Goal: Check status: Check status

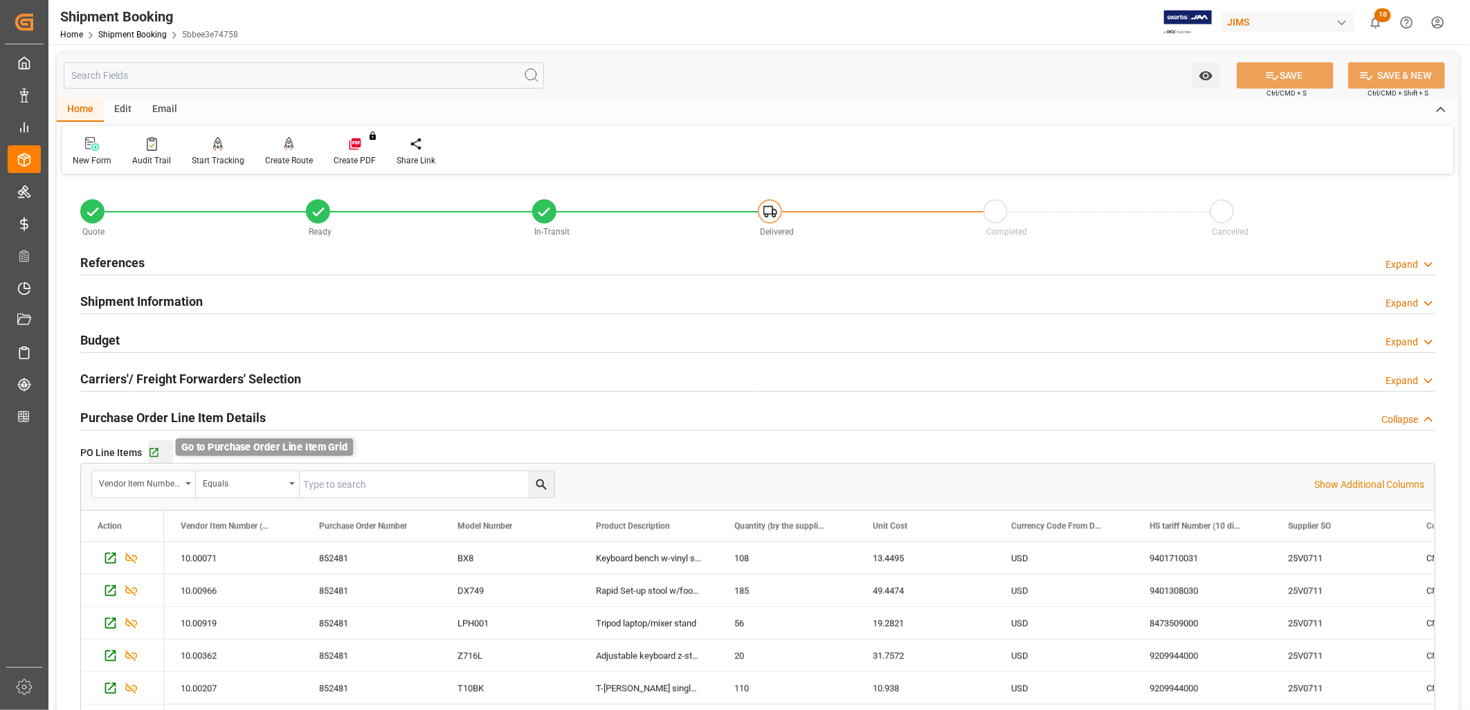
click at [153, 454] on icon "button" at bounding box center [154, 453] width 12 height 12
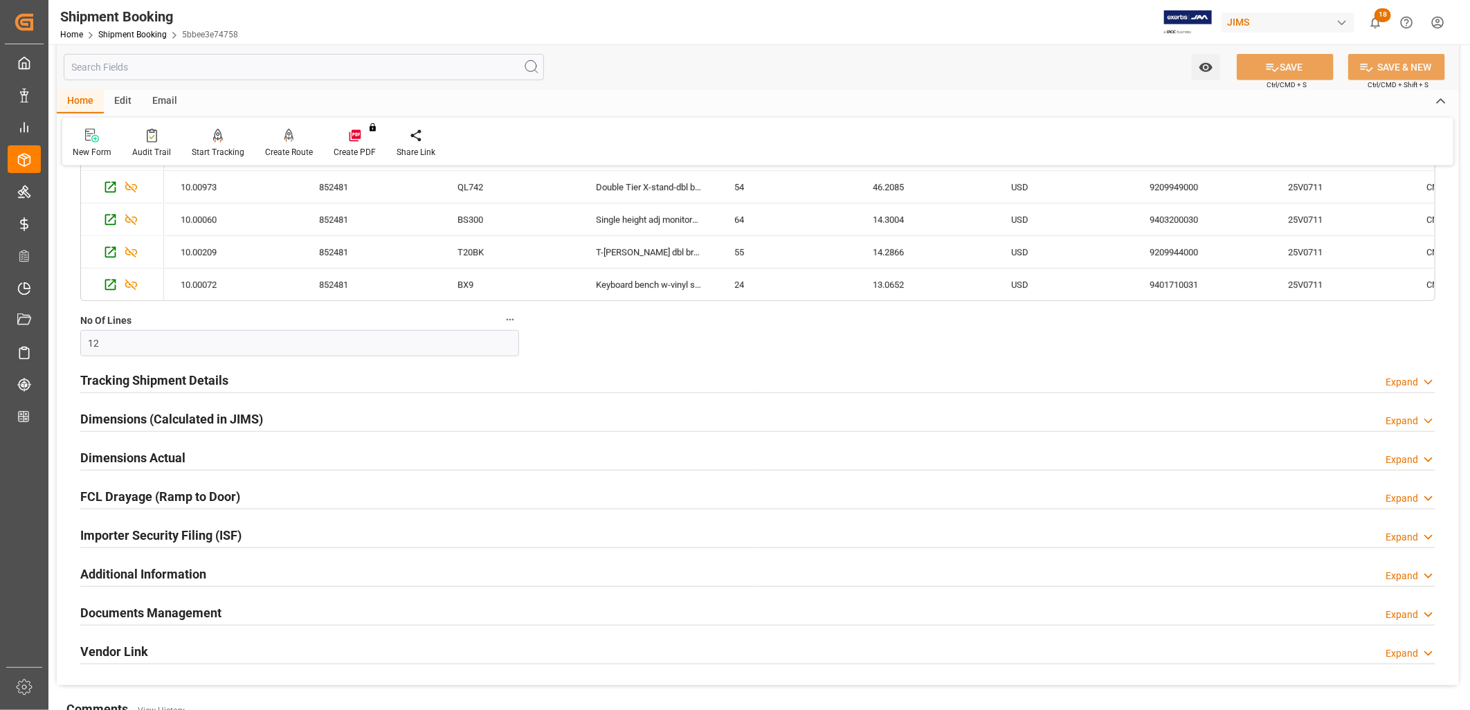
scroll to position [692, 0]
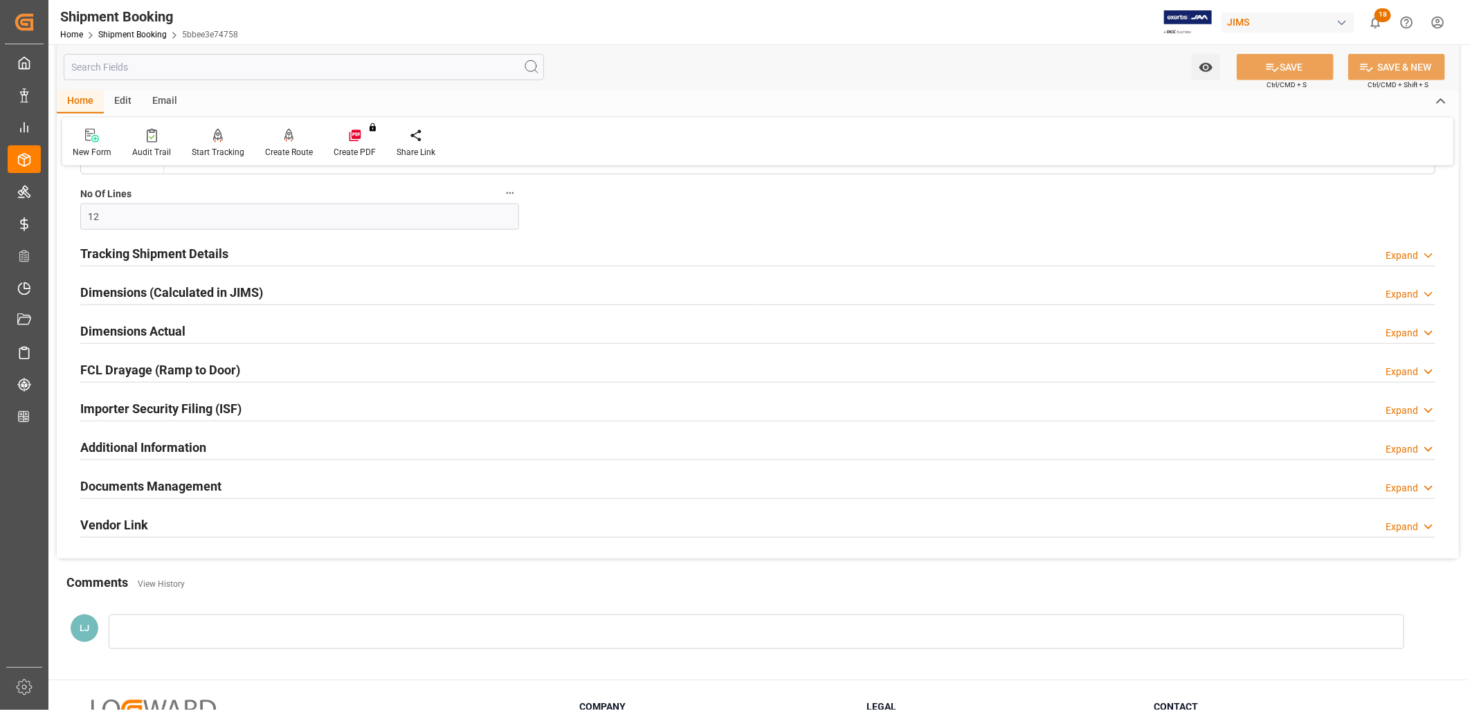
click at [181, 488] on h2 "Documents Management" at bounding box center [150, 486] width 141 height 19
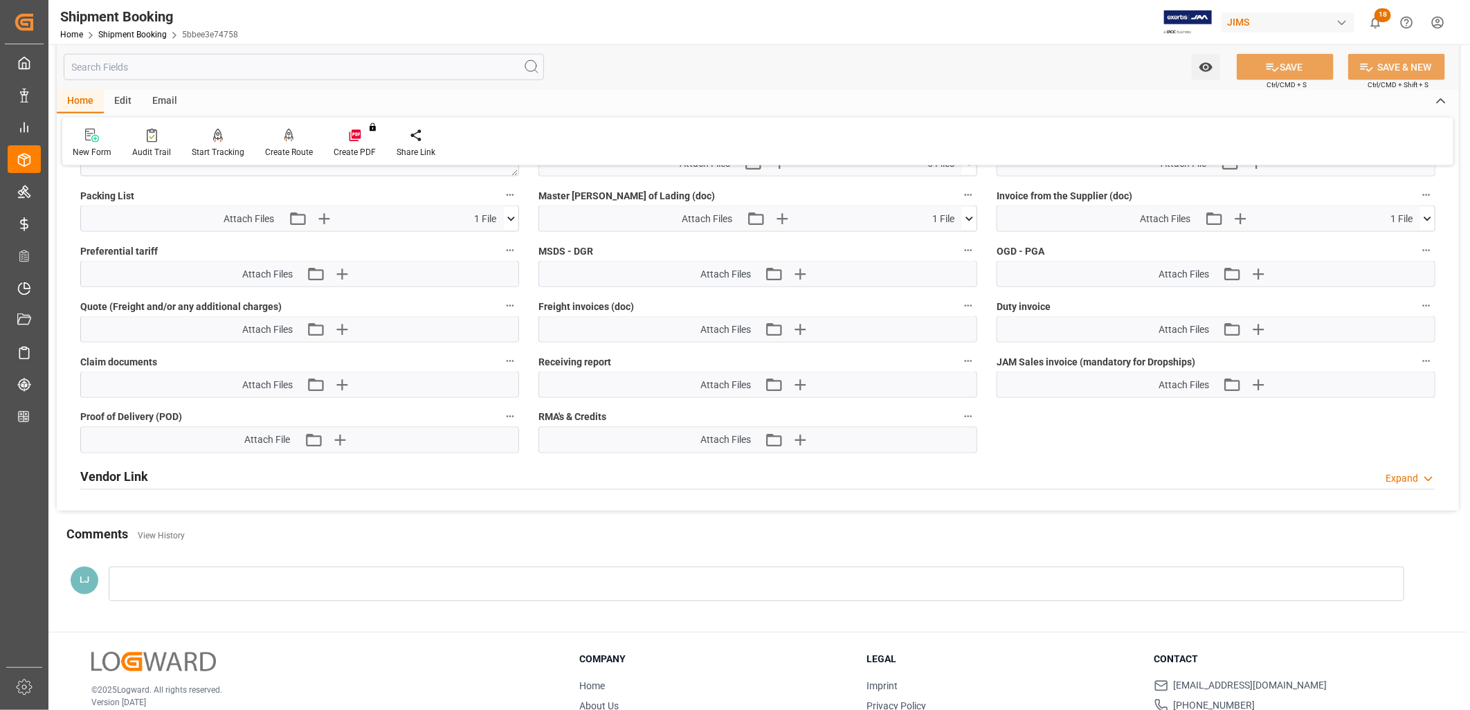
scroll to position [1307, 0]
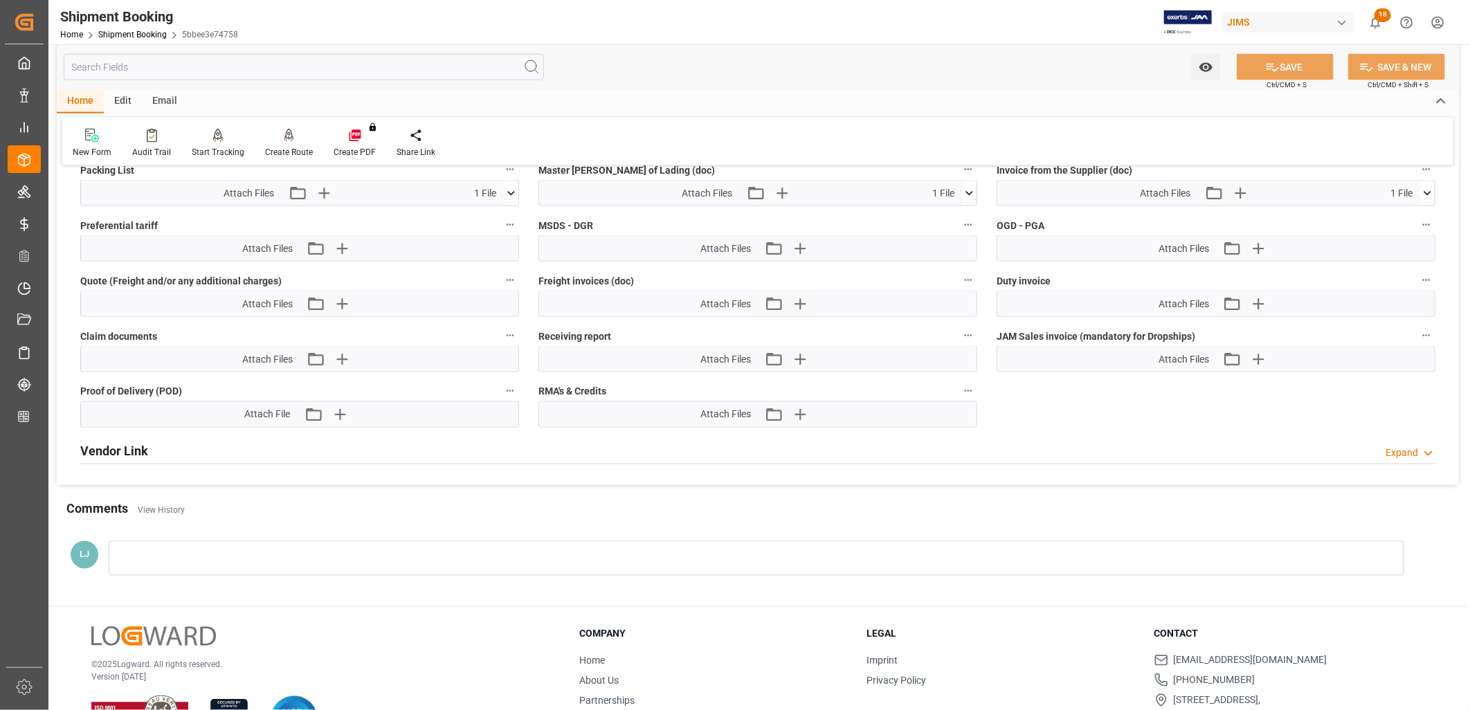
click at [153, 552] on div at bounding box center [756, 558] width 1295 height 35
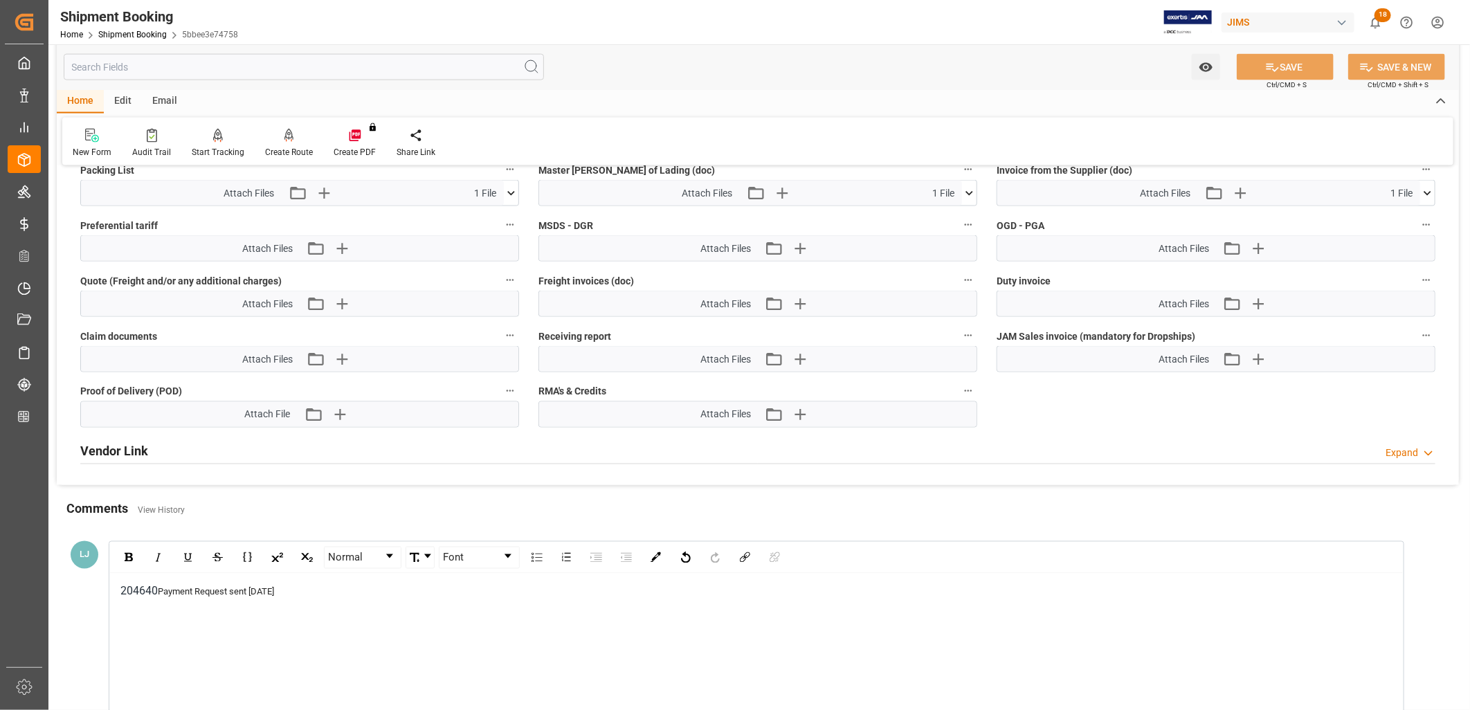
click at [118, 585] on div "204640 Payment Request sent Aug 12th" at bounding box center [756, 663] width 1293 height 178
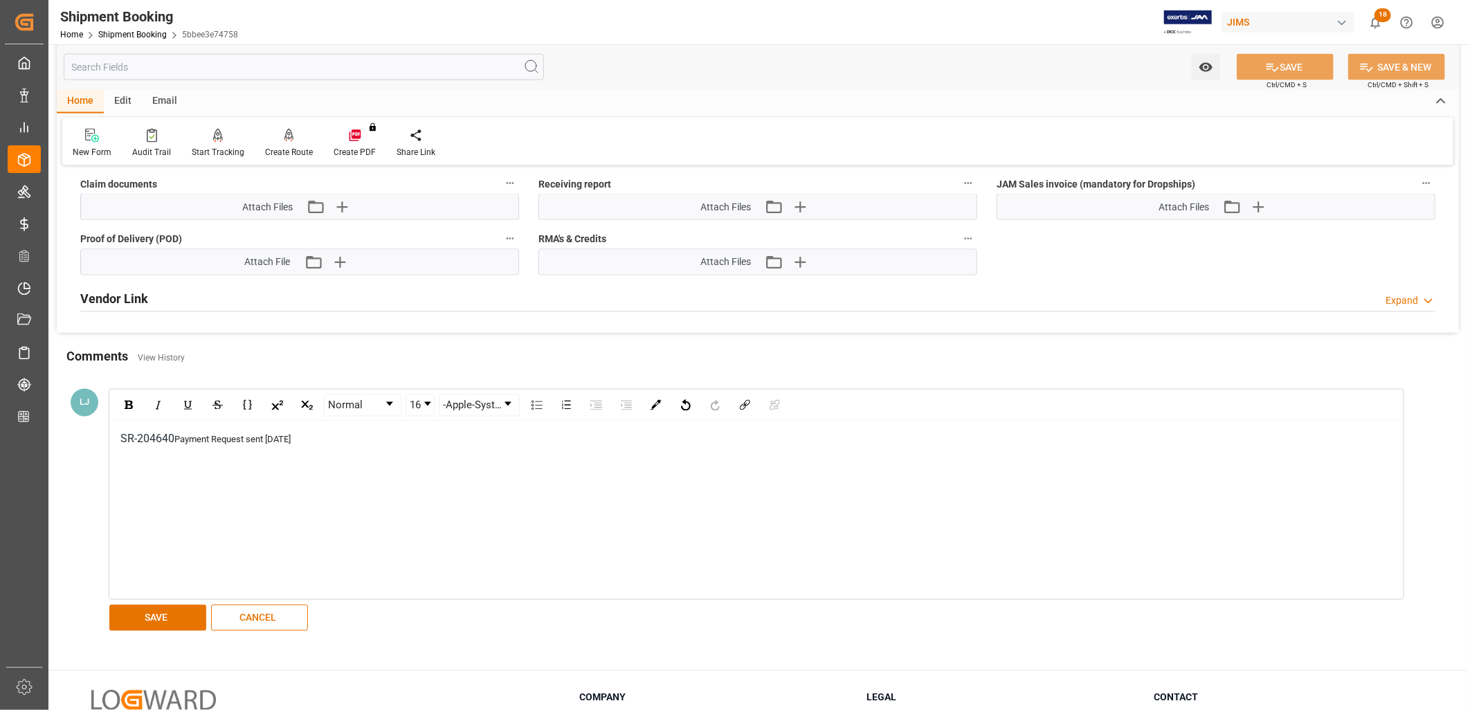
scroll to position [1461, 0]
click at [165, 609] on button "SAVE" at bounding box center [157, 616] width 97 height 26
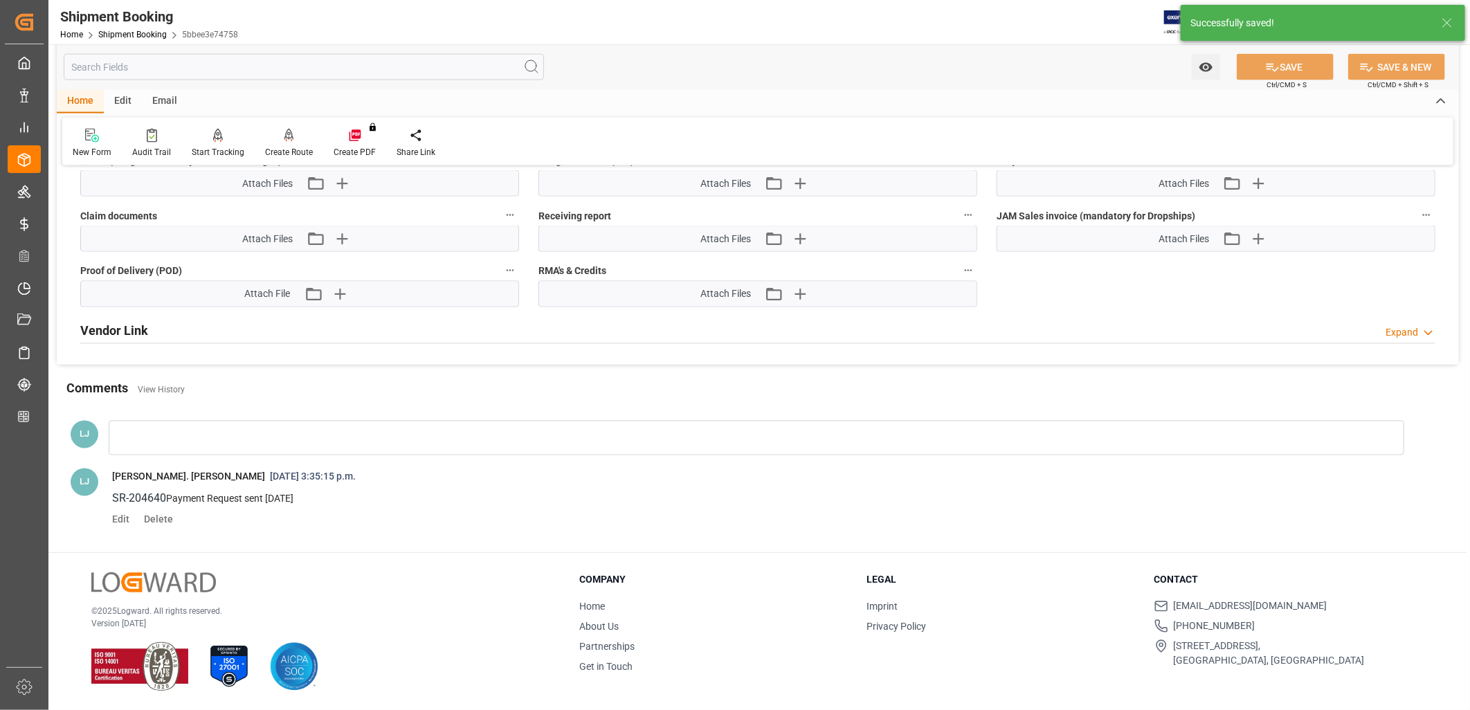
scroll to position [1424, 0]
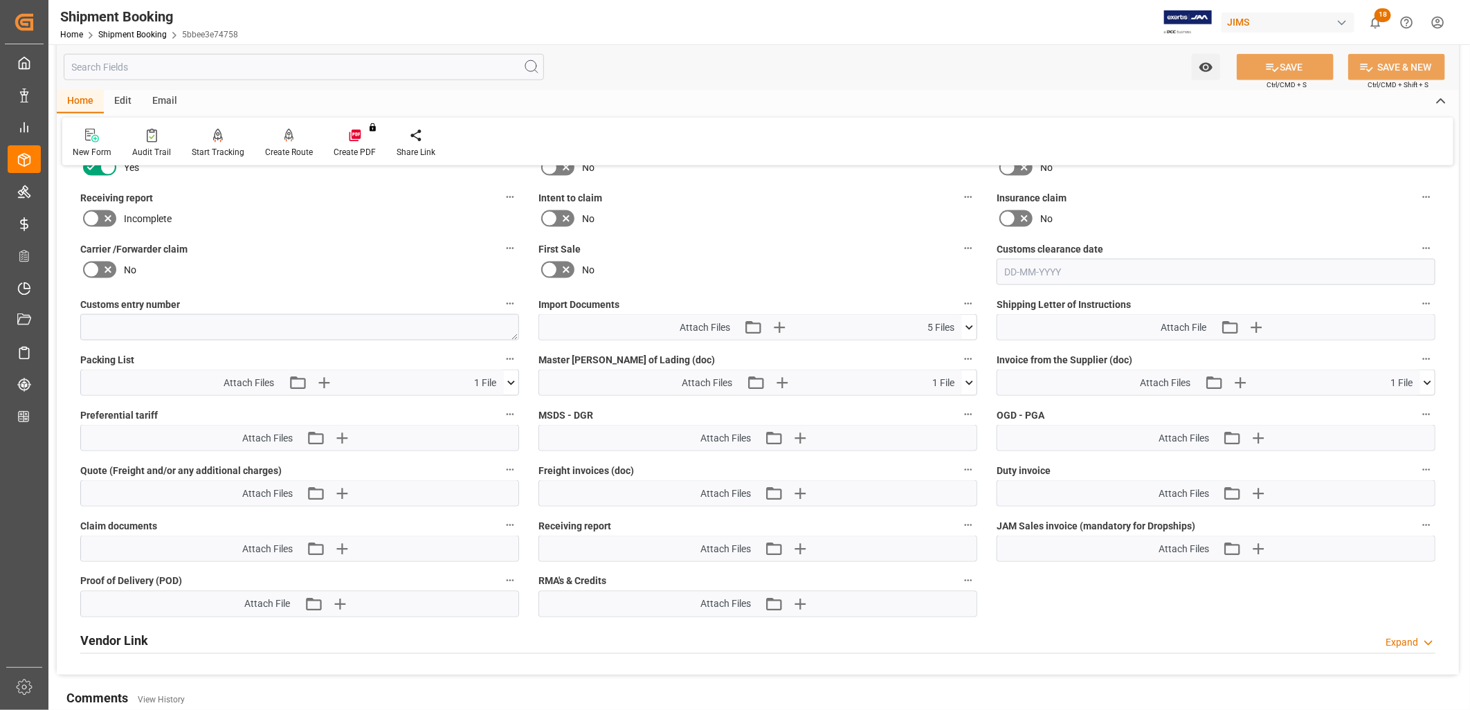
click at [475, 159] on div "New Form Audit Trail Start Tracking Create Empty Shipment Tracking Create Route…" at bounding box center [757, 142] width 1391 height 48
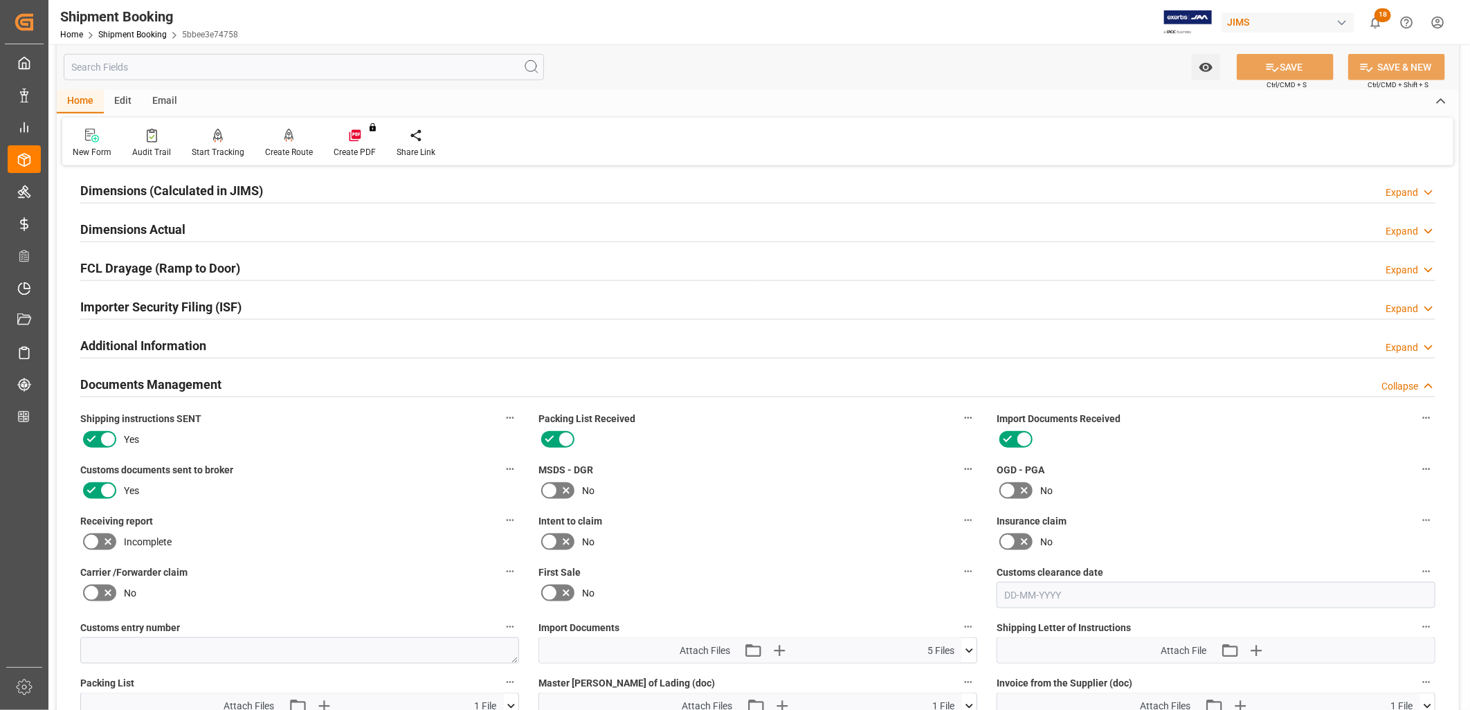
scroll to position [579, 0]
